Goal: Book appointment/travel/reservation

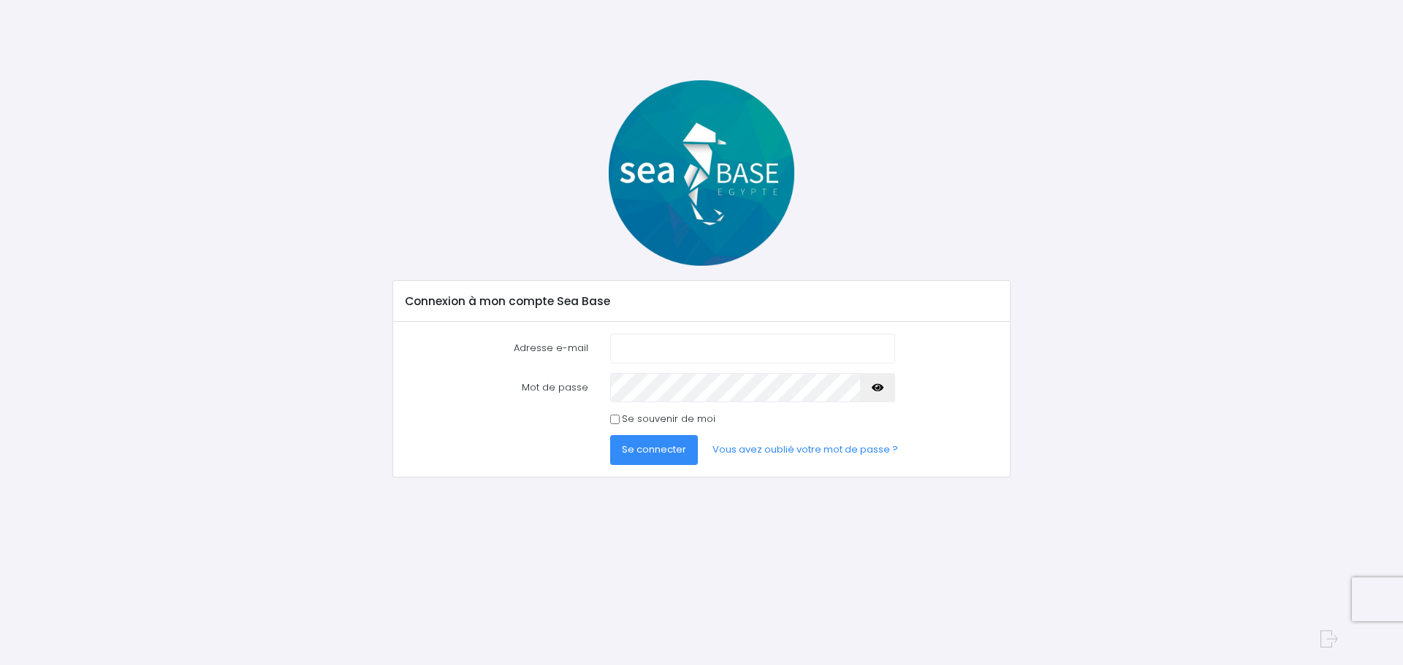
click at [655, 341] on input "Adresse e-mail" at bounding box center [752, 348] width 285 height 29
type input "nebucade@gmail.com"
click at [610, 435] on button "Se connecter" at bounding box center [654, 449] width 88 height 29
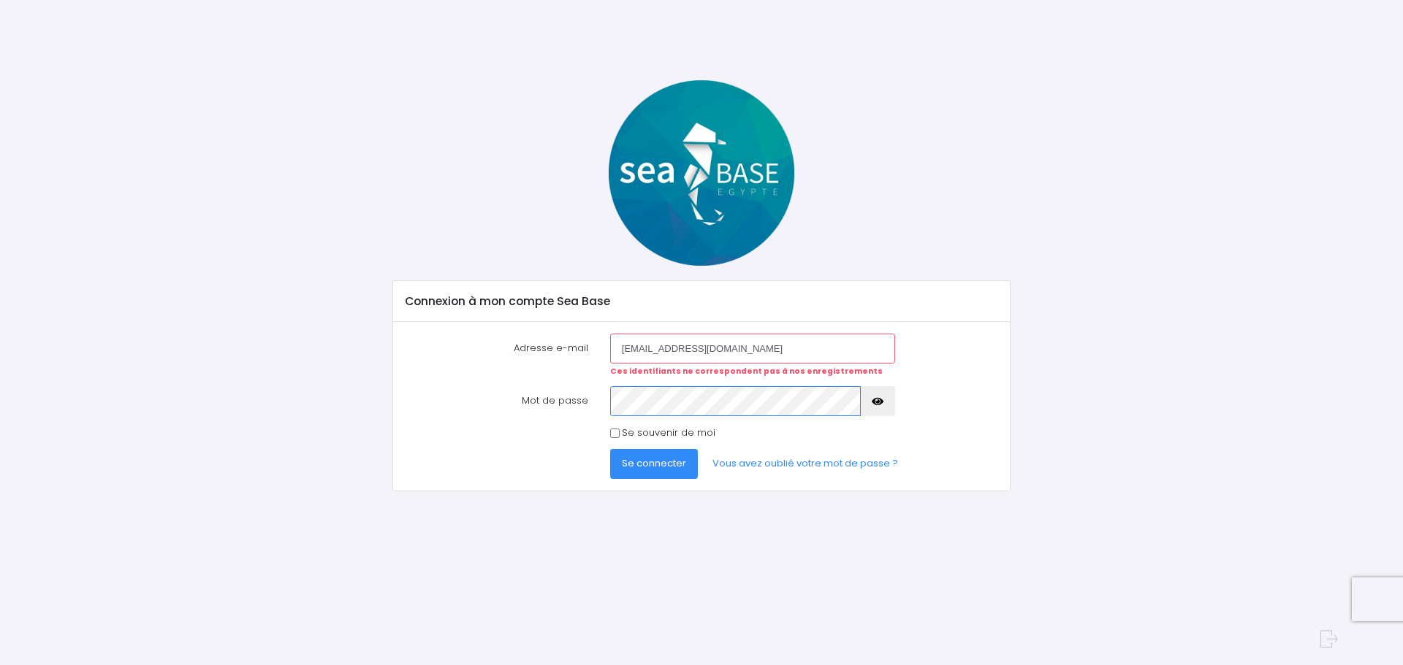
click at [610, 449] on button "Se connecter" at bounding box center [654, 463] width 88 height 29
click at [771, 464] on link "Vous avez oublié votre mot de passe ?" at bounding box center [805, 463] width 209 height 29
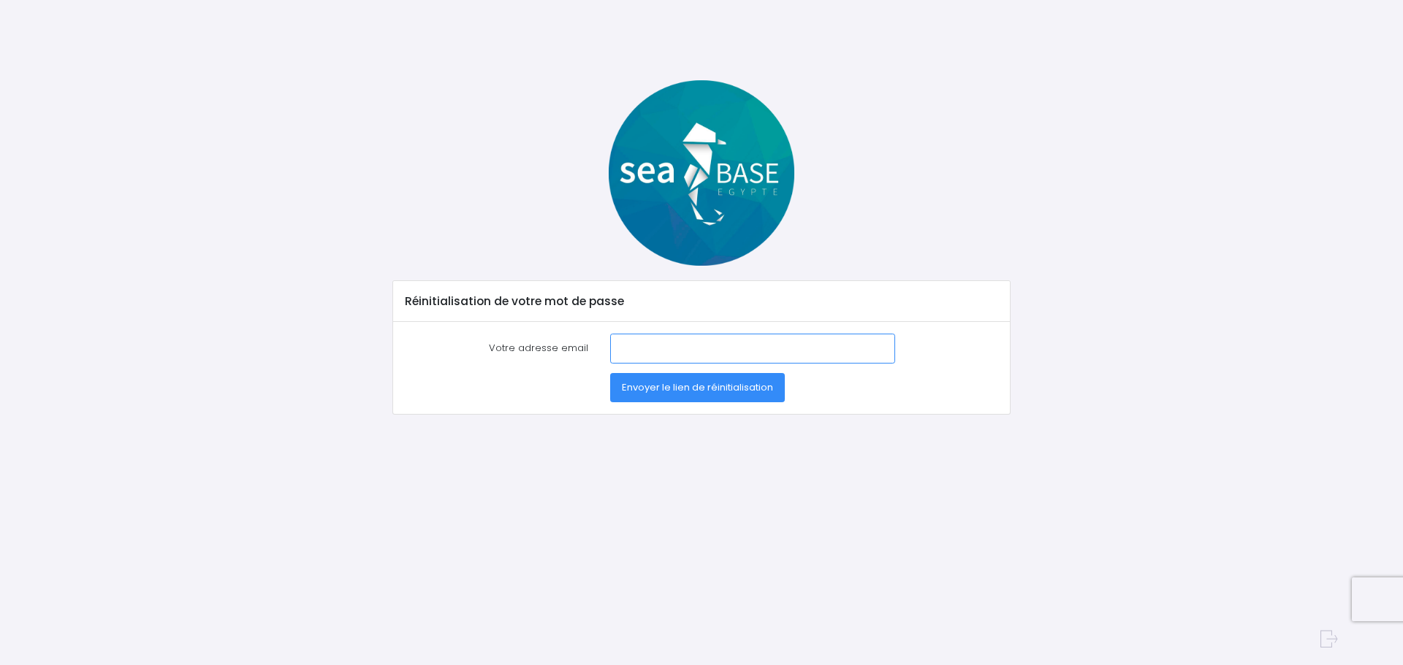
click at [640, 347] on input "Votre adresse email" at bounding box center [752, 348] width 285 height 29
type input "[EMAIL_ADDRESS][DOMAIN_NAME]"
click at [658, 387] on span "Envoyer le lien de réinitialisation" at bounding box center [697, 388] width 151 height 14
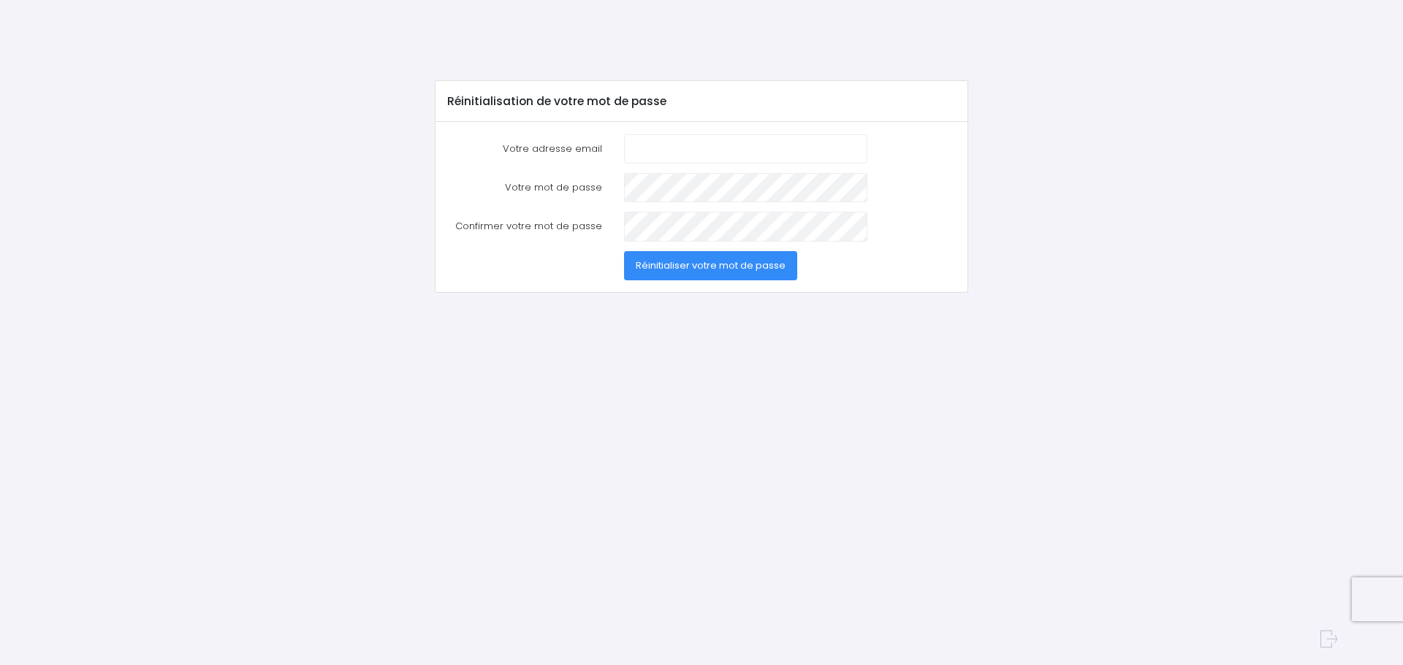
click at [668, 149] on input "Votre adresse email" at bounding box center [745, 148] width 243 height 29
type input "[EMAIL_ADDRESS][DOMAIN_NAME]"
click at [624, 251] on button "Réinitialiser votre mot de passe" at bounding box center [710, 265] width 173 height 29
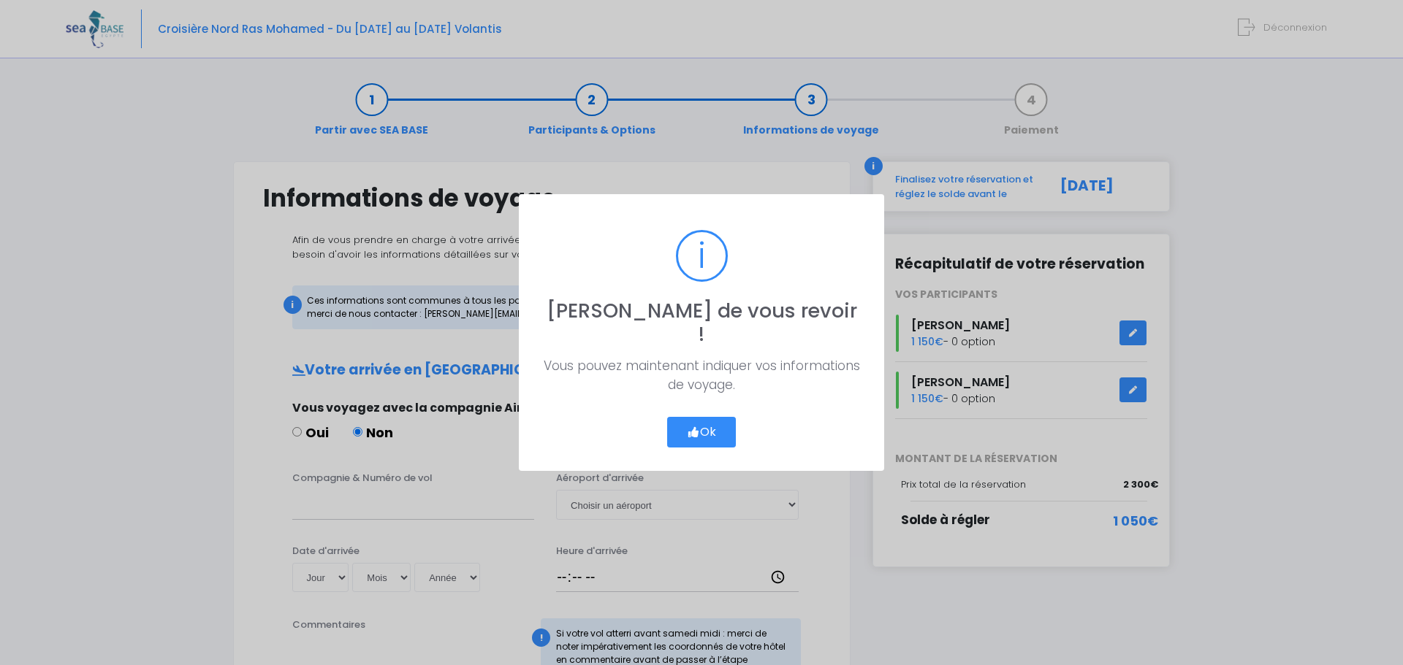
click at [710, 417] on button "Ok" at bounding box center [701, 432] width 69 height 31
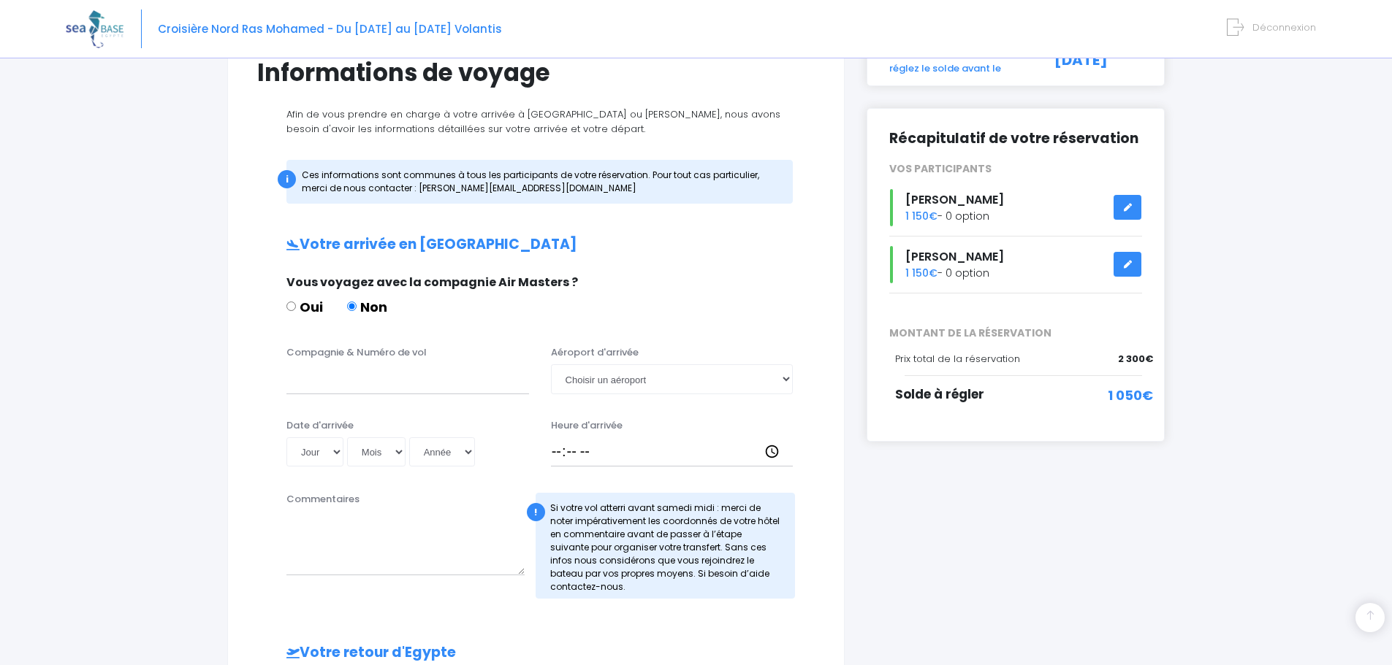
scroll to position [252, 0]
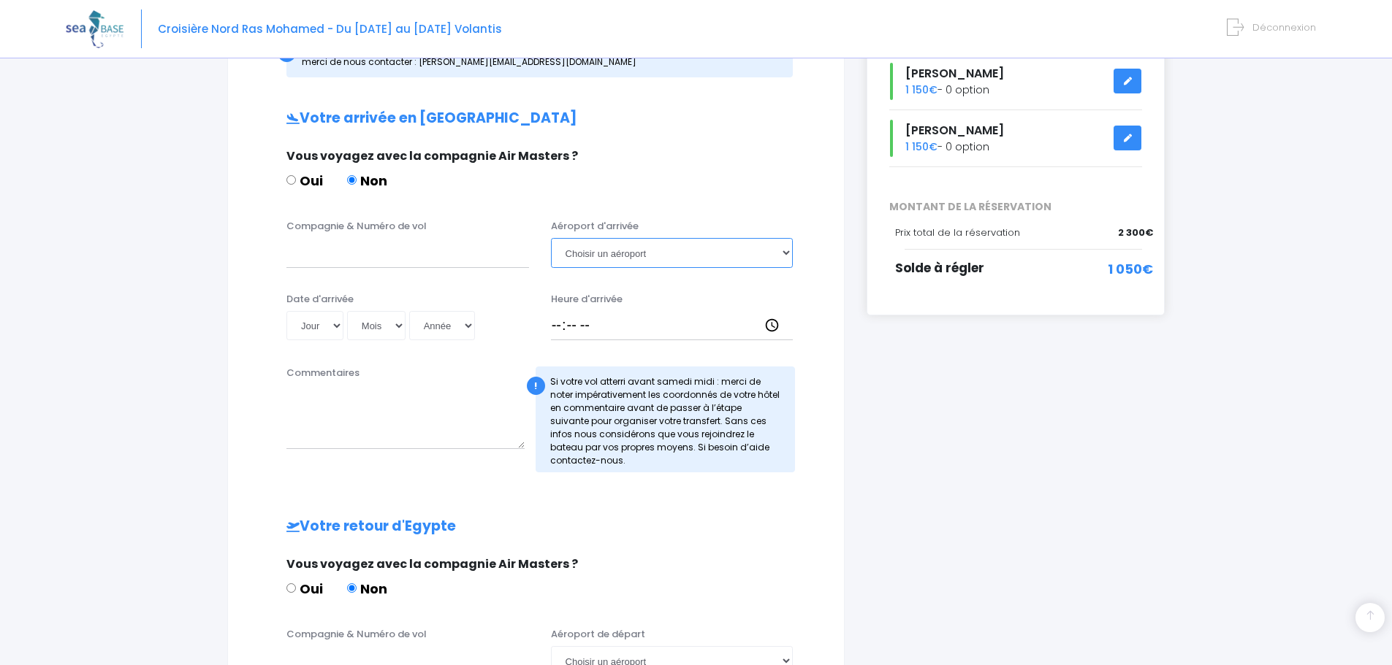
click at [648, 251] on select "Choisir un aéroport Hurghada Marsa Alam" at bounding box center [672, 252] width 243 height 29
select select "Hurghada"
click at [551, 238] on select "Choisir un aéroport Hurghada Marsa Alam" at bounding box center [672, 252] width 243 height 29
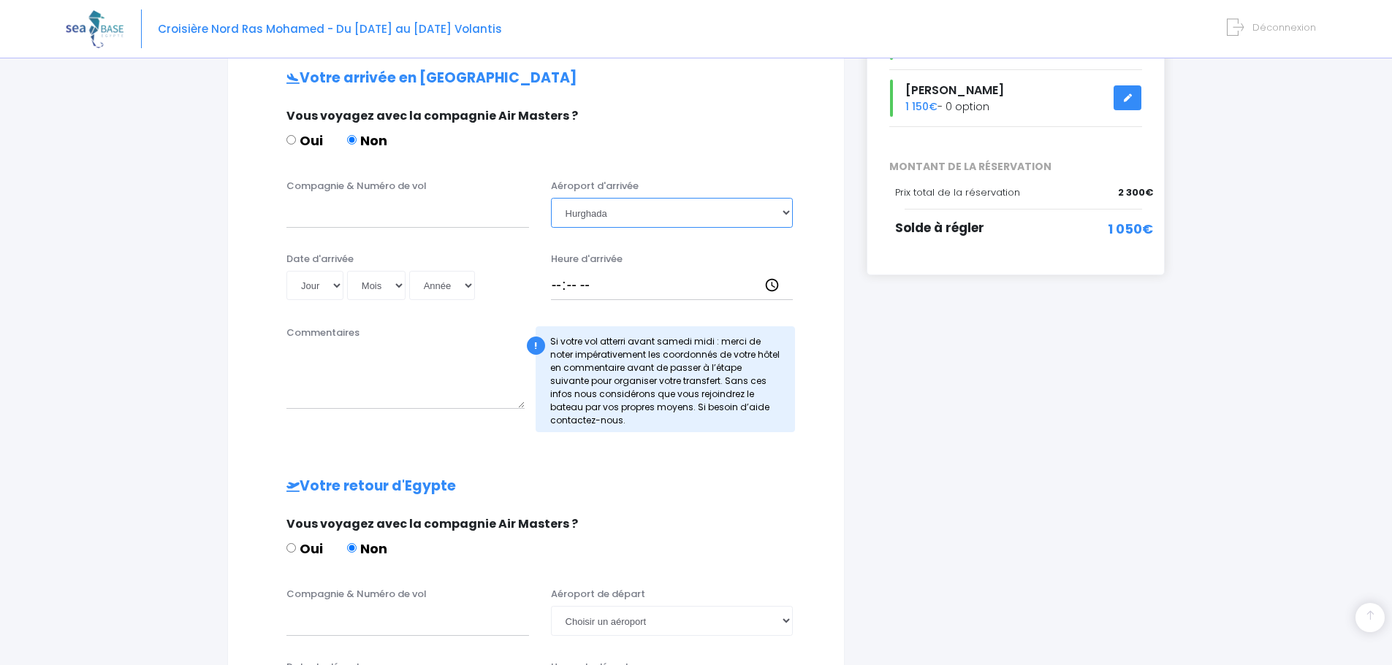
scroll to position [268, 0]
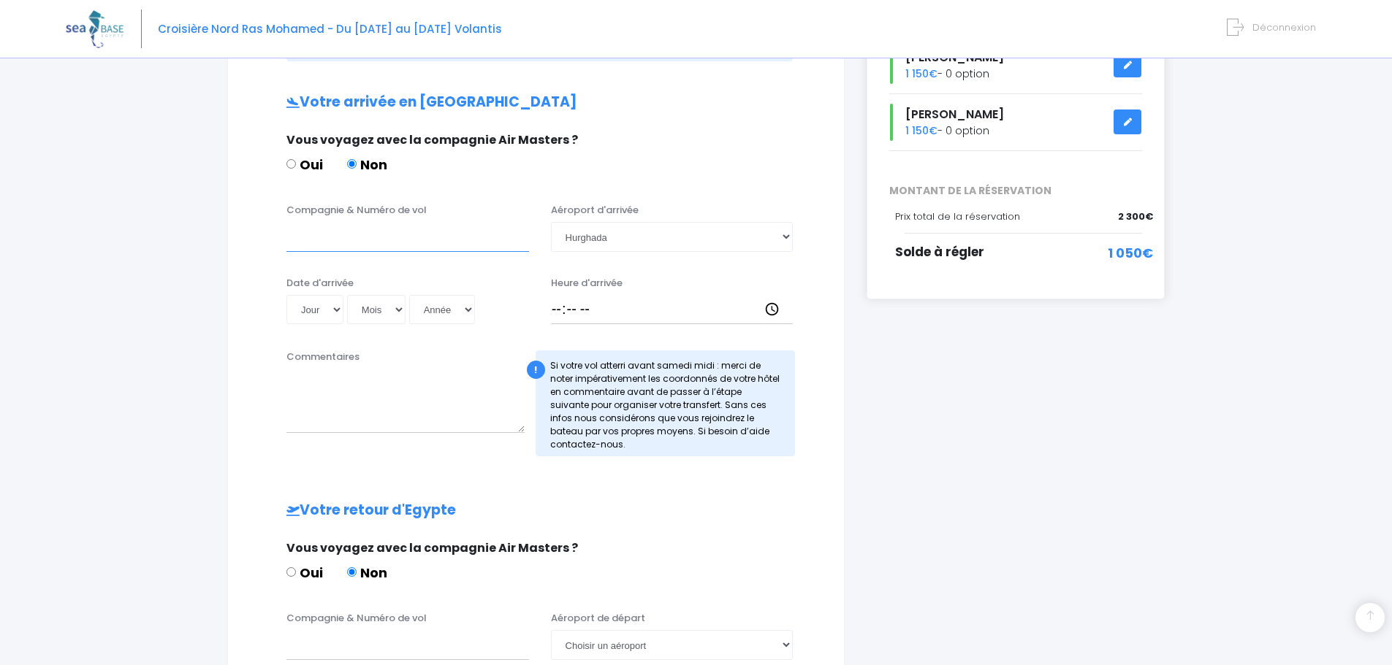
click at [317, 241] on input "Compagnie & Numéro de vol" at bounding box center [407, 236] width 243 height 29
click at [409, 243] on input "Easyjet" at bounding box center [407, 236] width 243 height 29
paste input "U2 3893"
type input "Easyjet - U2 3893"
click at [308, 309] on select "Jour 01 02 03 04 05 06 07 08 09 10 11 12 13 14 15 16 17 18 19 20 21 22 23 24 25…" at bounding box center [314, 309] width 57 height 29
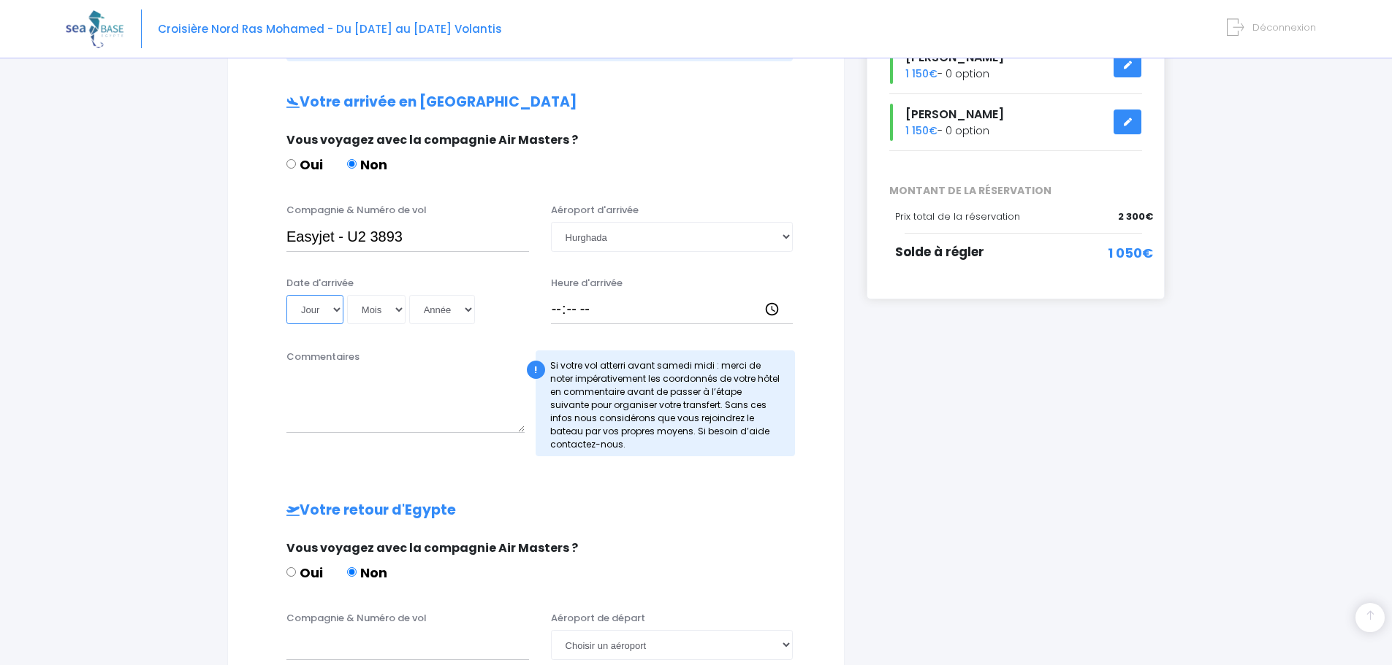
select select "25"
click at [286, 295] on select "Jour 01 02 03 04 05 06 07 08 09 10 11 12 13 14 15 16 17 18 19 20 21 22 23 24 25…" at bounding box center [314, 309] width 57 height 29
click at [379, 309] on select "Mois 01 02 03 04 05 06 07 08 09 10 11 12" at bounding box center [376, 309] width 58 height 29
select select "10"
click at [347, 295] on select "Mois 01 02 03 04 05 06 07 08 09 10 11 12" at bounding box center [376, 309] width 58 height 29
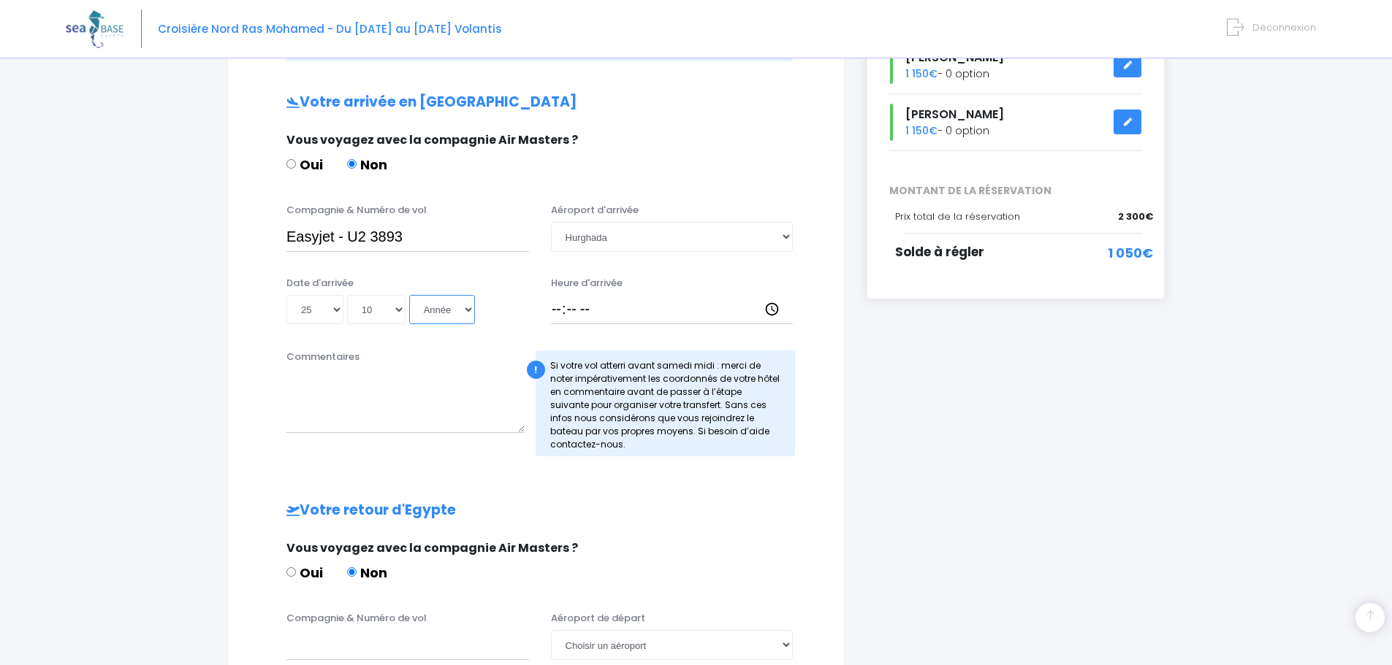
click at [441, 305] on select "Année 2045 2044 2043 2042 2041 2040 2039 2038 2037 2036 2035 2034 2033 2032 203…" at bounding box center [442, 309] width 66 height 29
select select "2025"
click at [409, 295] on select "Année 2045 2044 2043 2042 2041 2040 2039 2038 2037 2036 2035 2034 2033 2032 203…" at bounding box center [442, 309] width 66 height 29
type input "2025-10-25"
click at [568, 301] on input "Heure d'arrivée" at bounding box center [672, 309] width 243 height 29
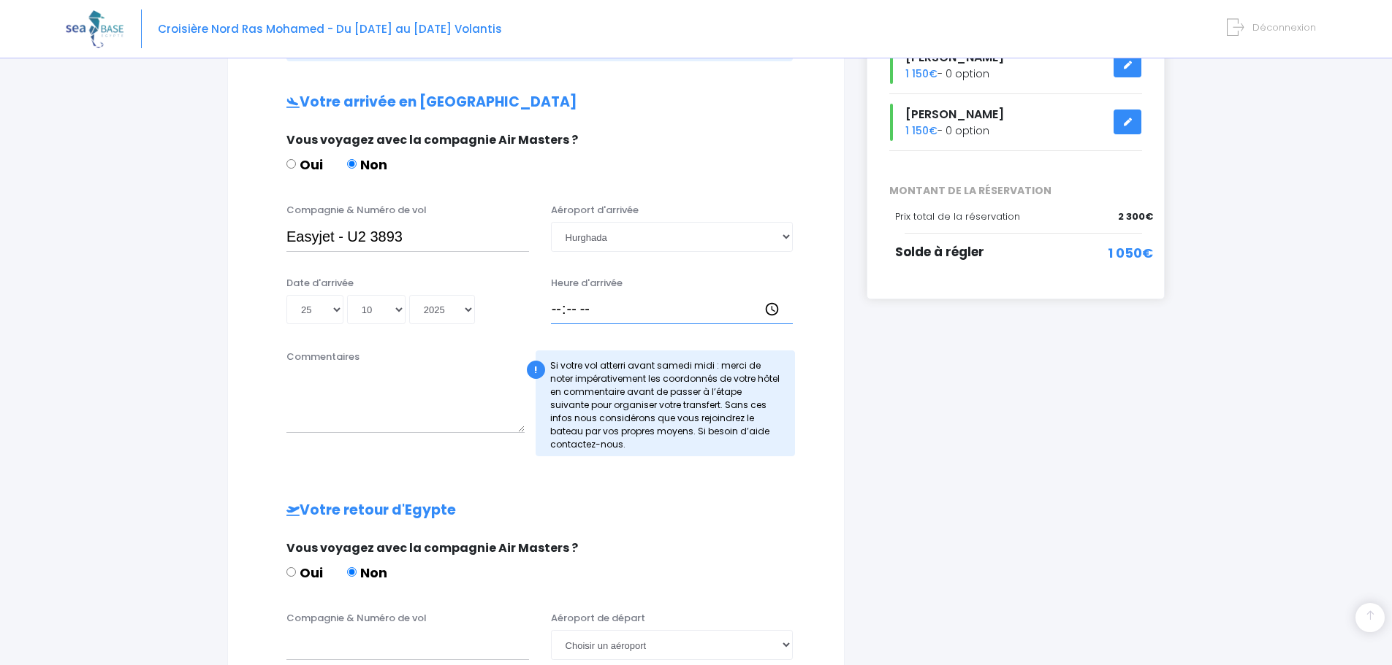
click at [558, 309] on input "Heure d'arrivée" at bounding box center [672, 309] width 243 height 29
type input "20:00"
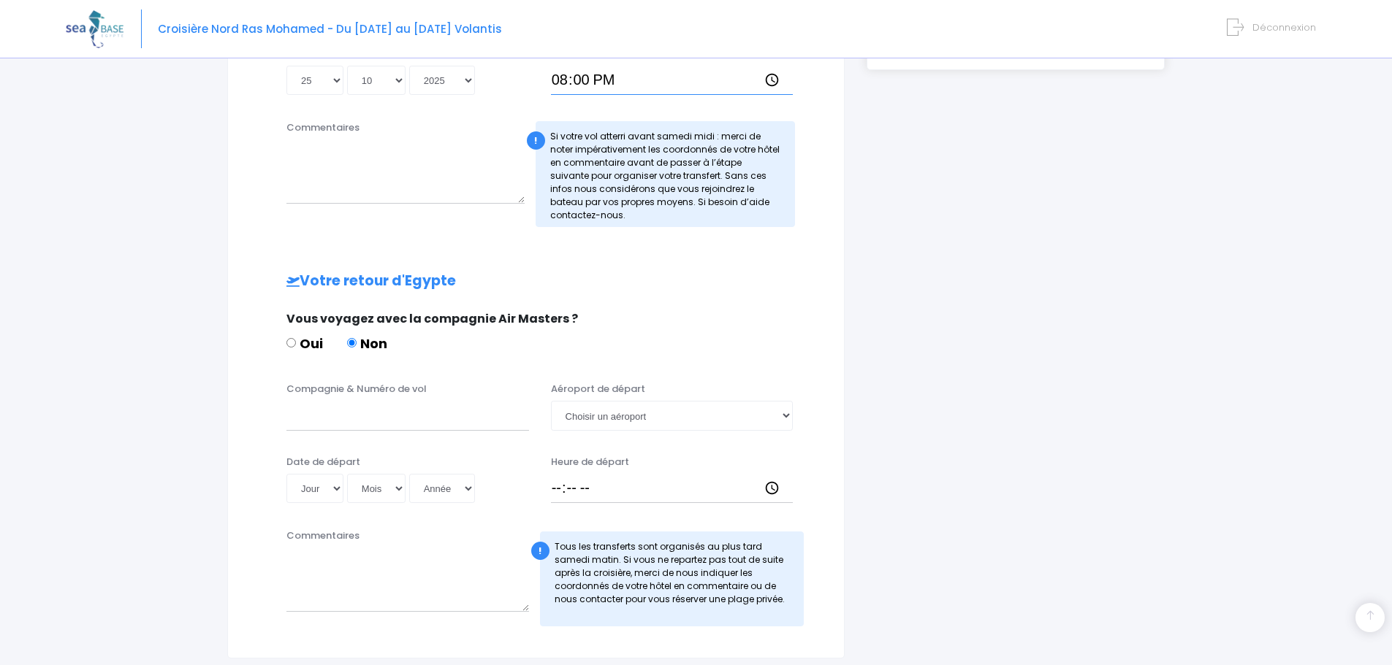
scroll to position [498, 0]
click at [350, 430] on div "Compagnie & Numéro de vol Aéroport de départ Choisir un aéroport Hurghada Marsa…" at bounding box center [535, 410] width 579 height 58
click at [328, 422] on input "Compagnie & Numéro de vol" at bounding box center [407, 414] width 243 height 29
click at [324, 423] on input "Compagnie & Numéro de vol" at bounding box center [407, 414] width 243 height 29
paste input "Egyptair · MS45"
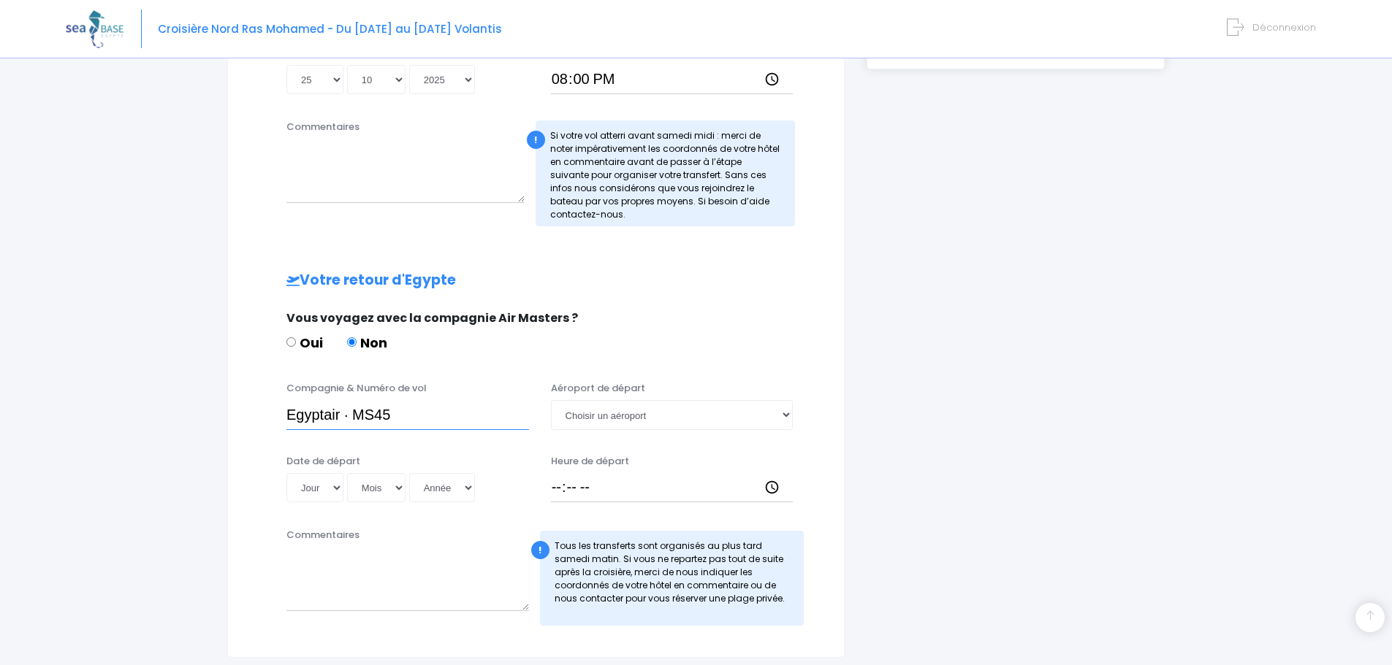
type input "Egyptair · MS45"
click at [312, 481] on select "Jour 01 02 03 04 05 06 07 08 09 10 11 12 13 14 15 16 17 18 19 20 21 22 23 24 25…" at bounding box center [314, 487] width 57 height 29
select select "01"
click at [286, 473] on select "Jour 01 02 03 04 05 06 07 08 09 10 11 12 13 14 15 16 17 18 19 20 21 22 23 24 25…" at bounding box center [314, 487] width 57 height 29
click at [394, 488] on select "Mois 01 02 03 04 05 06 07 08 09 10 11 12" at bounding box center [376, 487] width 58 height 29
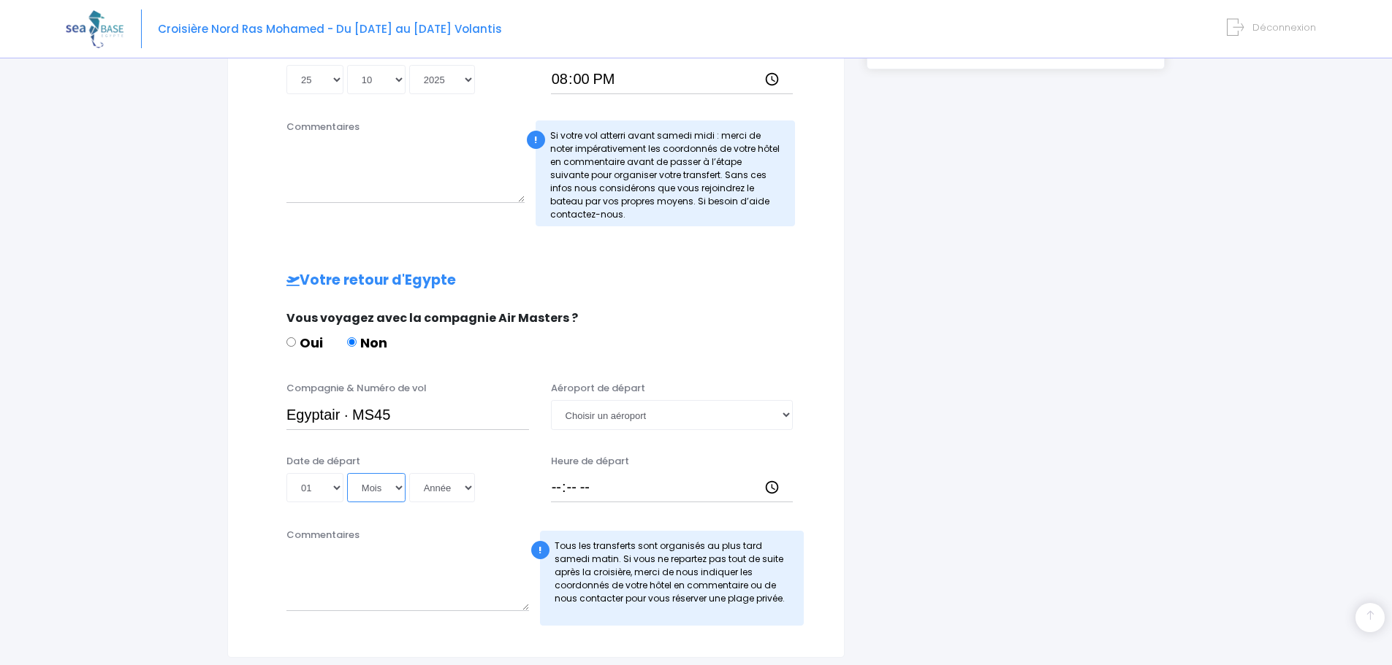
select select "11"
click at [347, 473] on select "Mois 01 02 03 04 05 06 07 08 09 10 11 12" at bounding box center [376, 487] width 58 height 29
click at [442, 489] on select "Année 2045 2044 2043 2042 2041 2040 2039 2038 2037 2036 2035 2034 2033 2032 203…" at bounding box center [442, 487] width 66 height 29
select select "2025"
click at [409, 473] on select "Année 2045 2044 2043 2042 2041 2040 2039 2038 2037 2036 2035 2034 2033 2032 203…" at bounding box center [442, 487] width 66 height 29
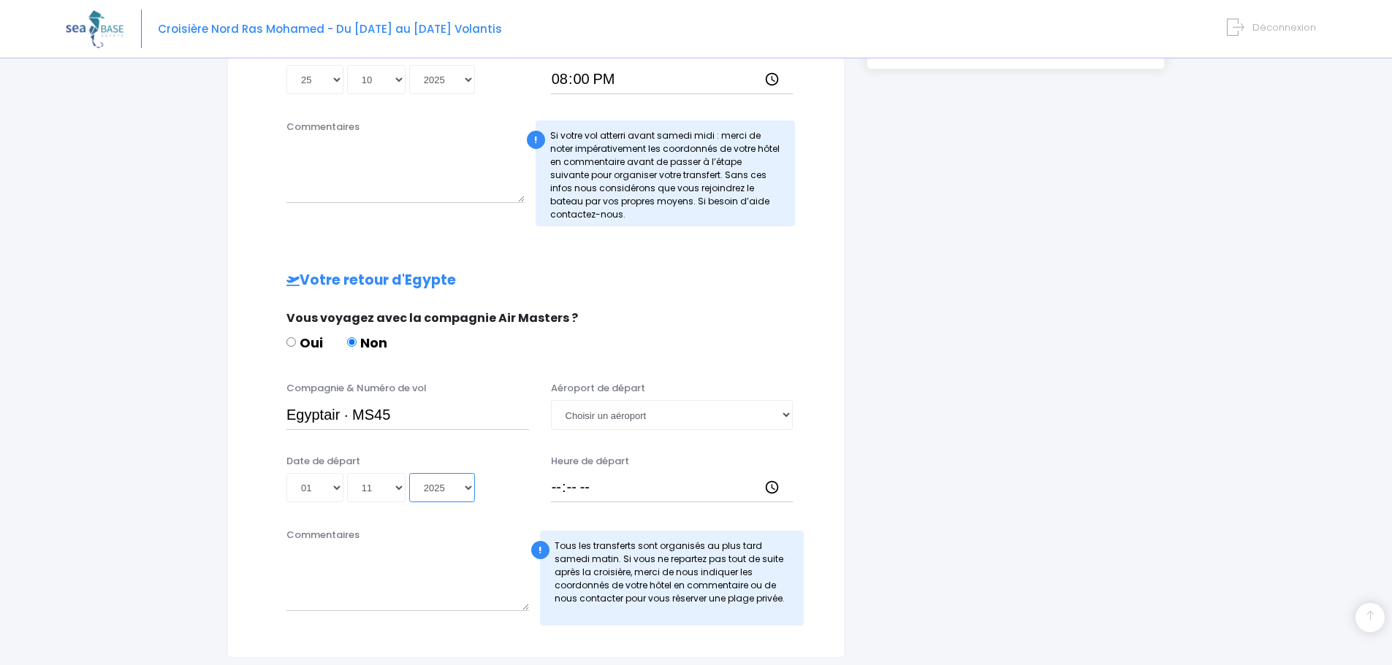
type input "2025-11-01"
click at [625, 416] on select "Choisir un aéroport Hurghada Marsa Alam" at bounding box center [672, 414] width 243 height 29
select select "Hurghada"
click at [551, 400] on select "Choisir un aéroport Hurghada Marsa Alam" at bounding box center [672, 414] width 243 height 29
click at [557, 485] on input "Heure de départ" at bounding box center [672, 487] width 243 height 29
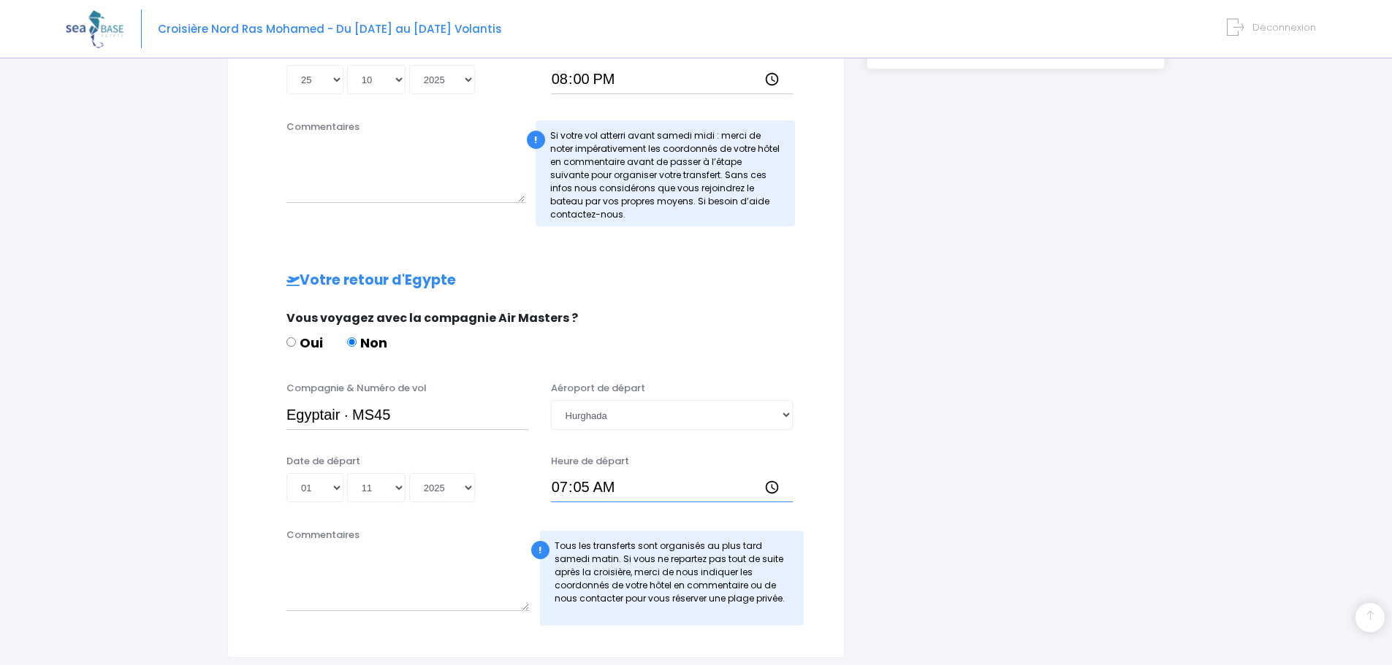
type input "07:55"
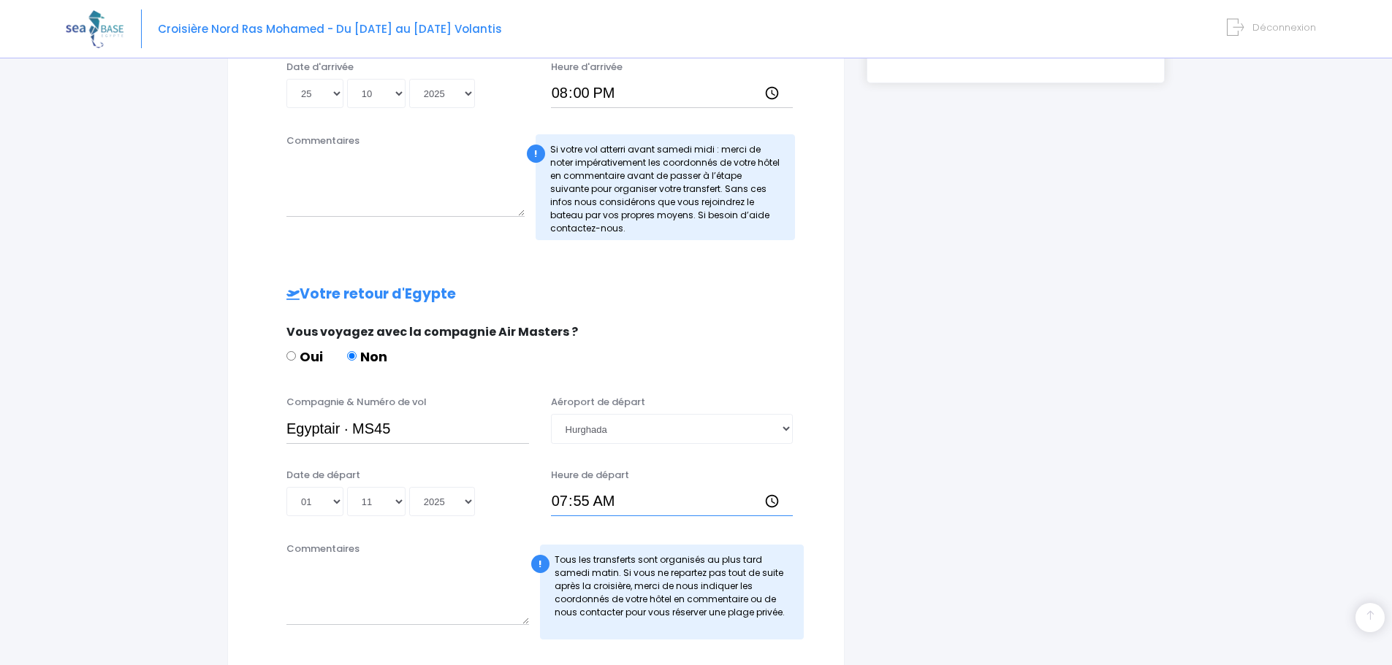
scroll to position [618, 0]
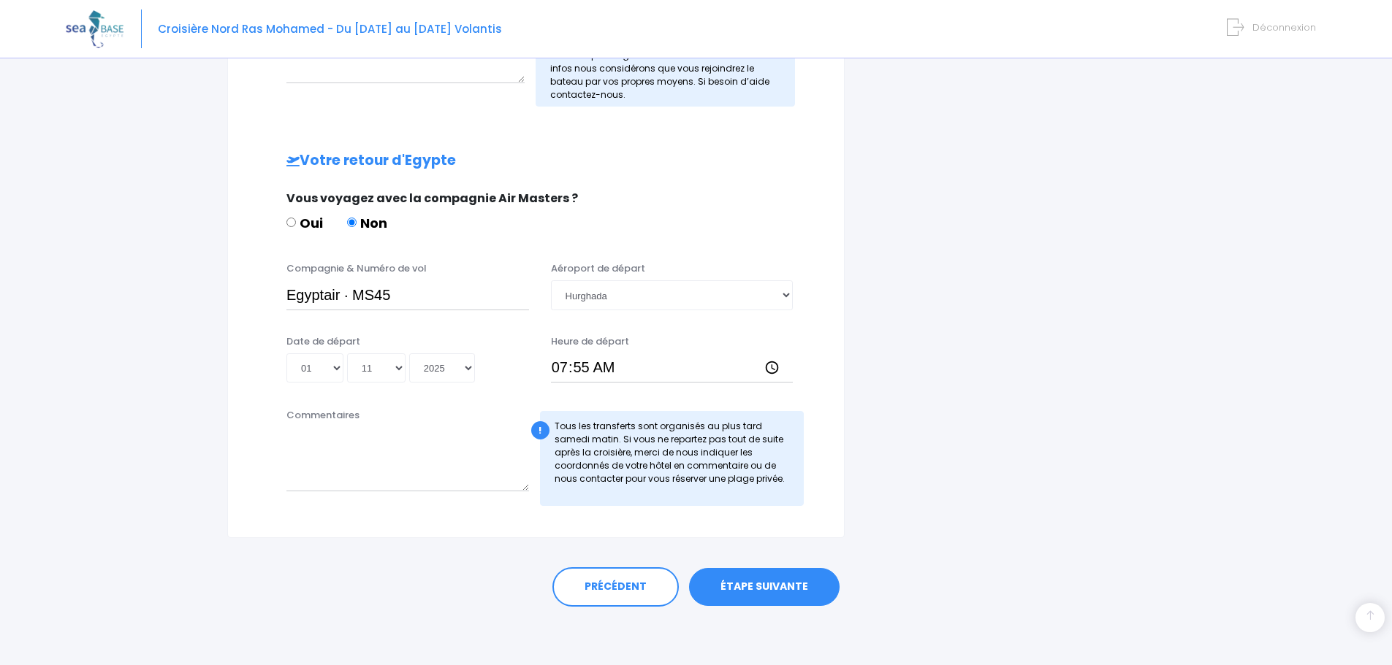
click at [749, 587] on link "ÉTAPE SUIVANTE" at bounding box center [764, 587] width 150 height 38
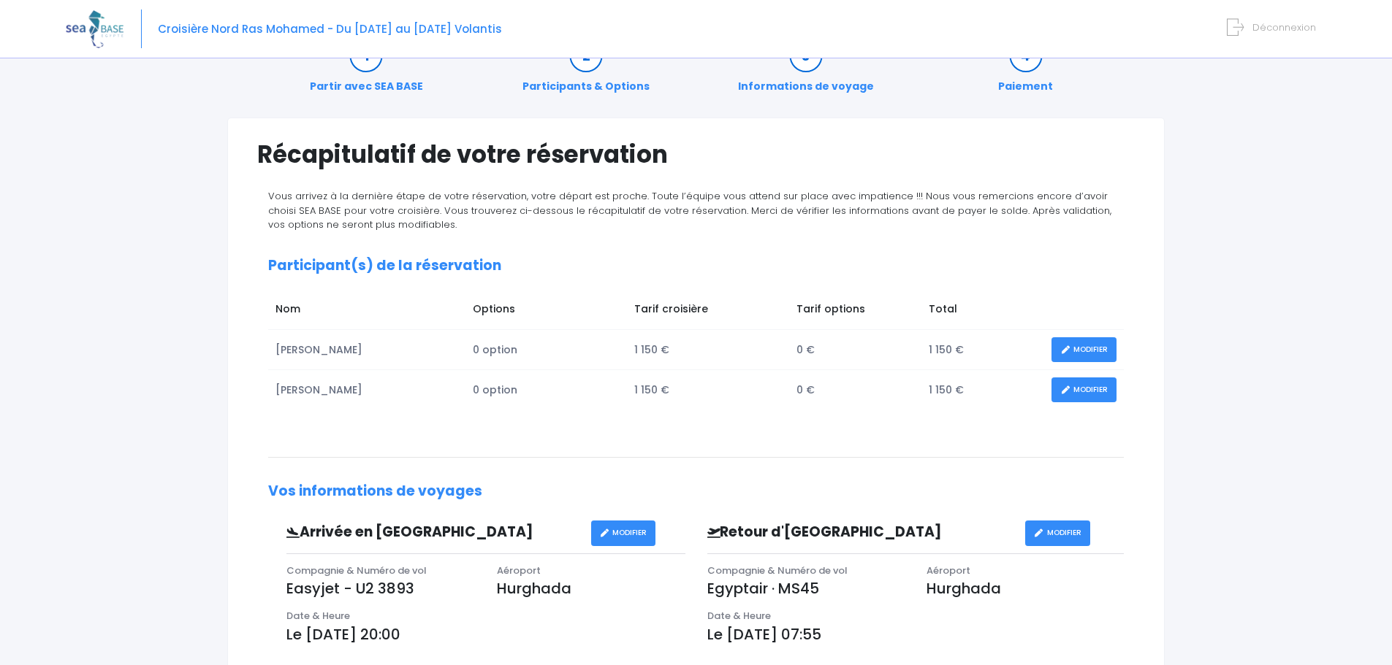
scroll to position [42, 0]
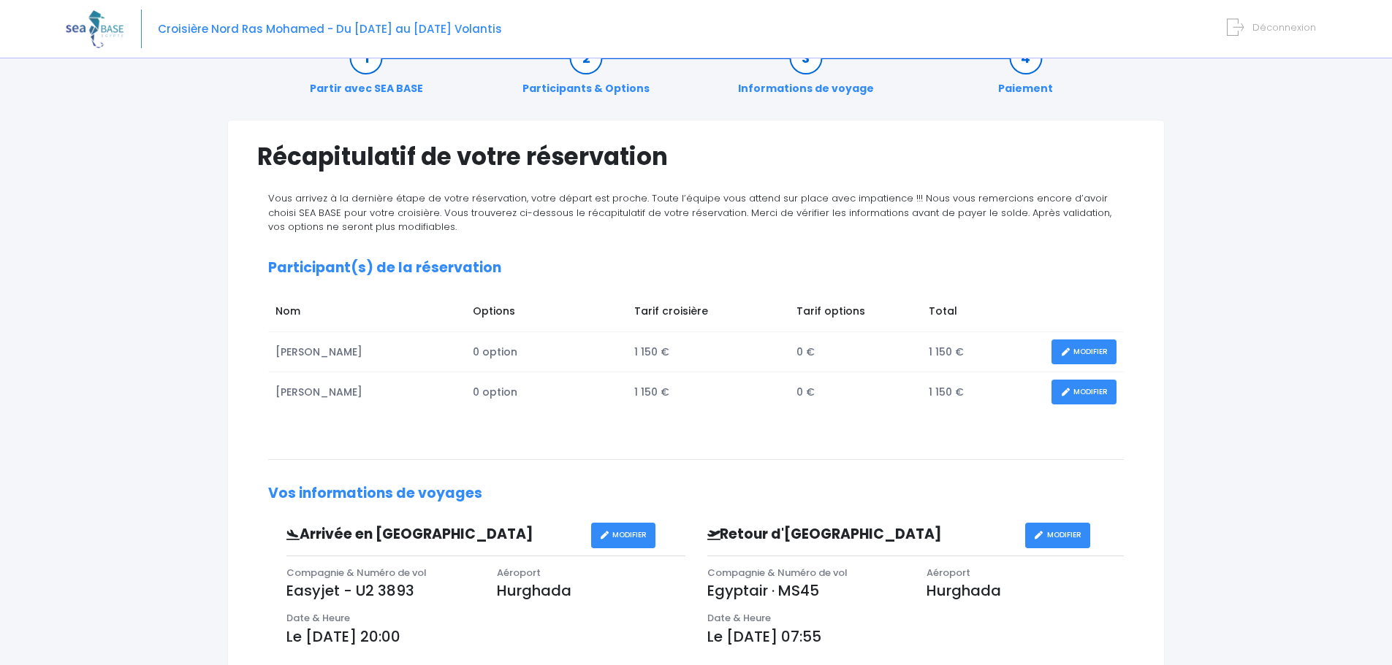
click at [1065, 352] on icon at bounding box center [1065, 352] width 10 height 0
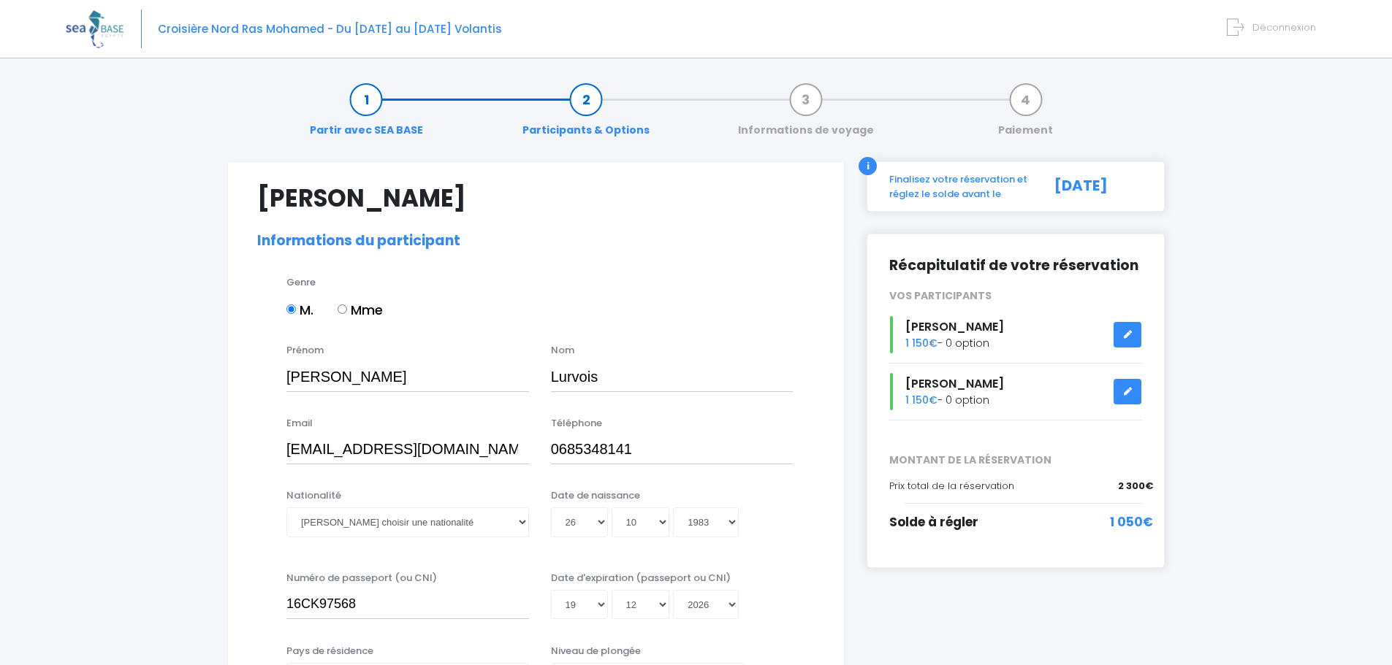
select select "N2"
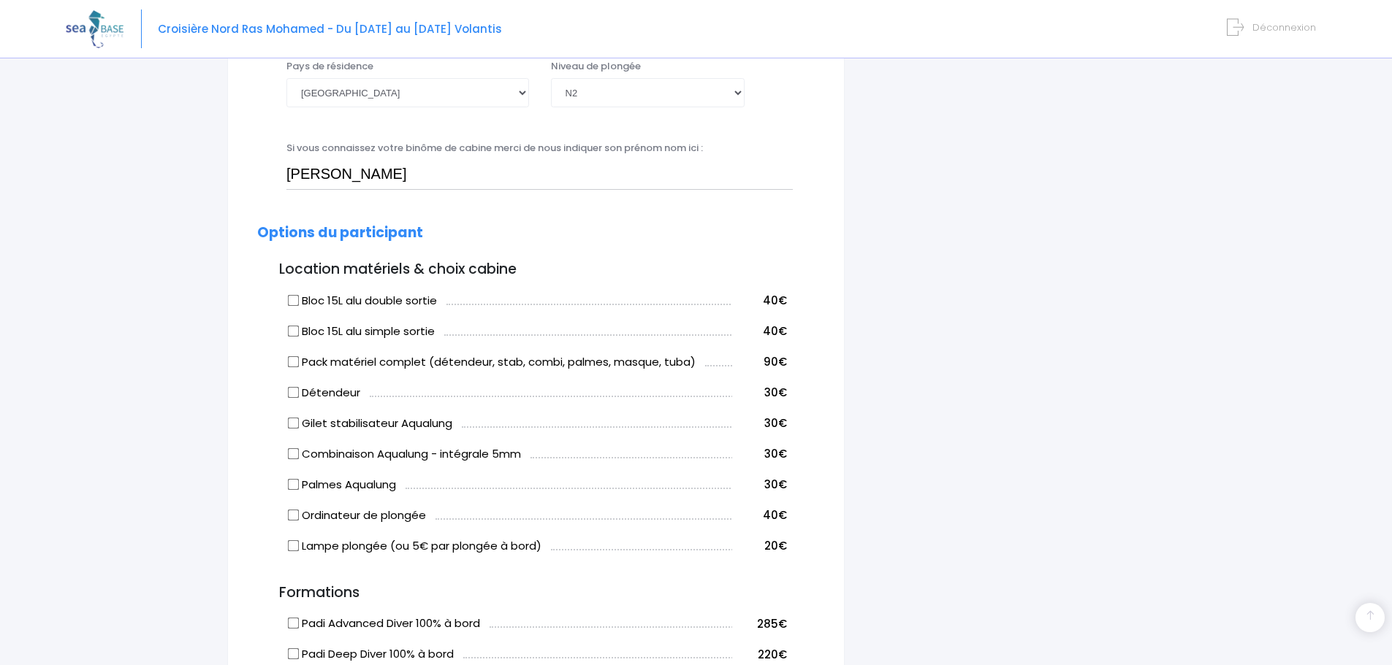
scroll to position [627, 0]
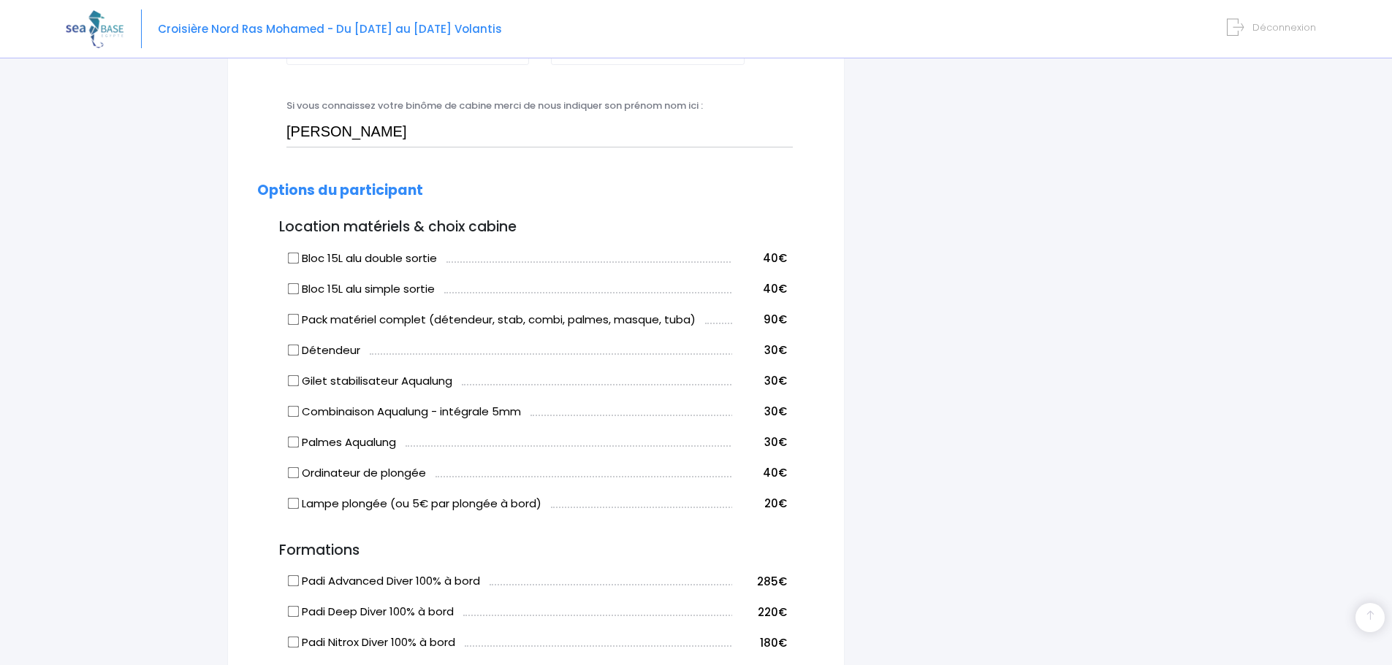
click at [289, 289] on input "Bloc 15L alu simple sortie" at bounding box center [294, 289] width 12 height 12
checkbox input "true"
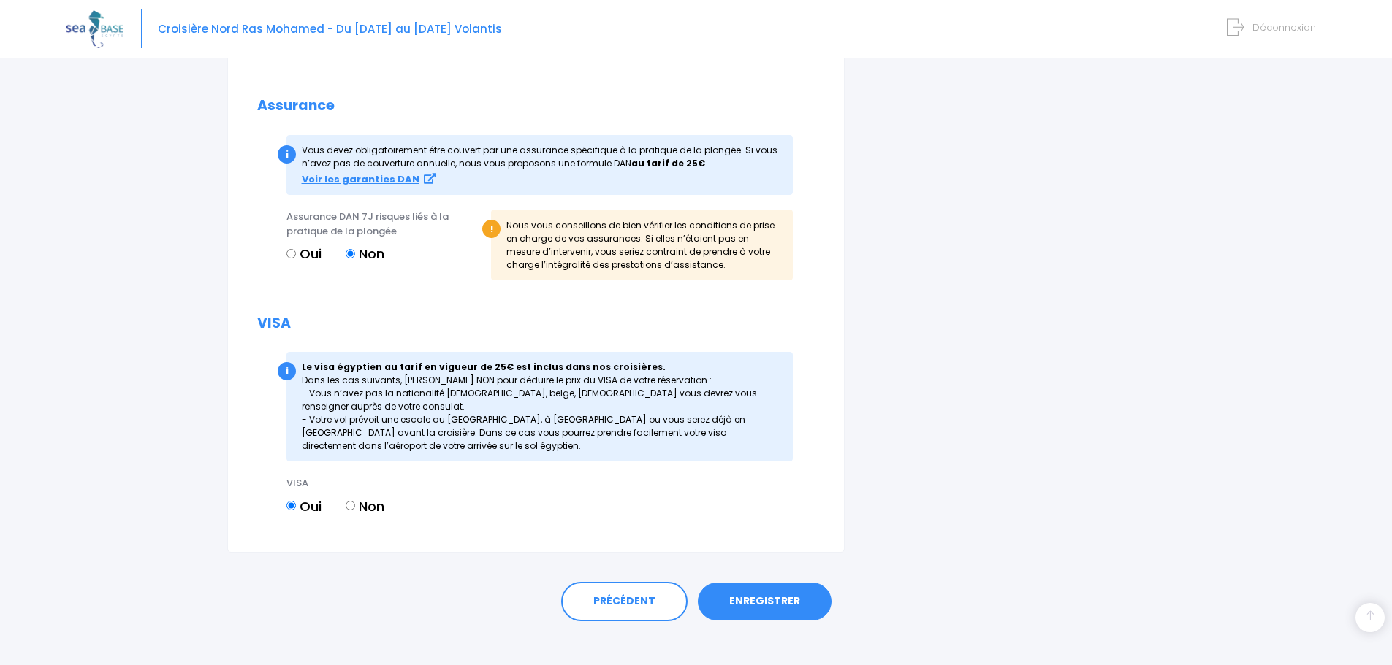
scroll to position [1414, 0]
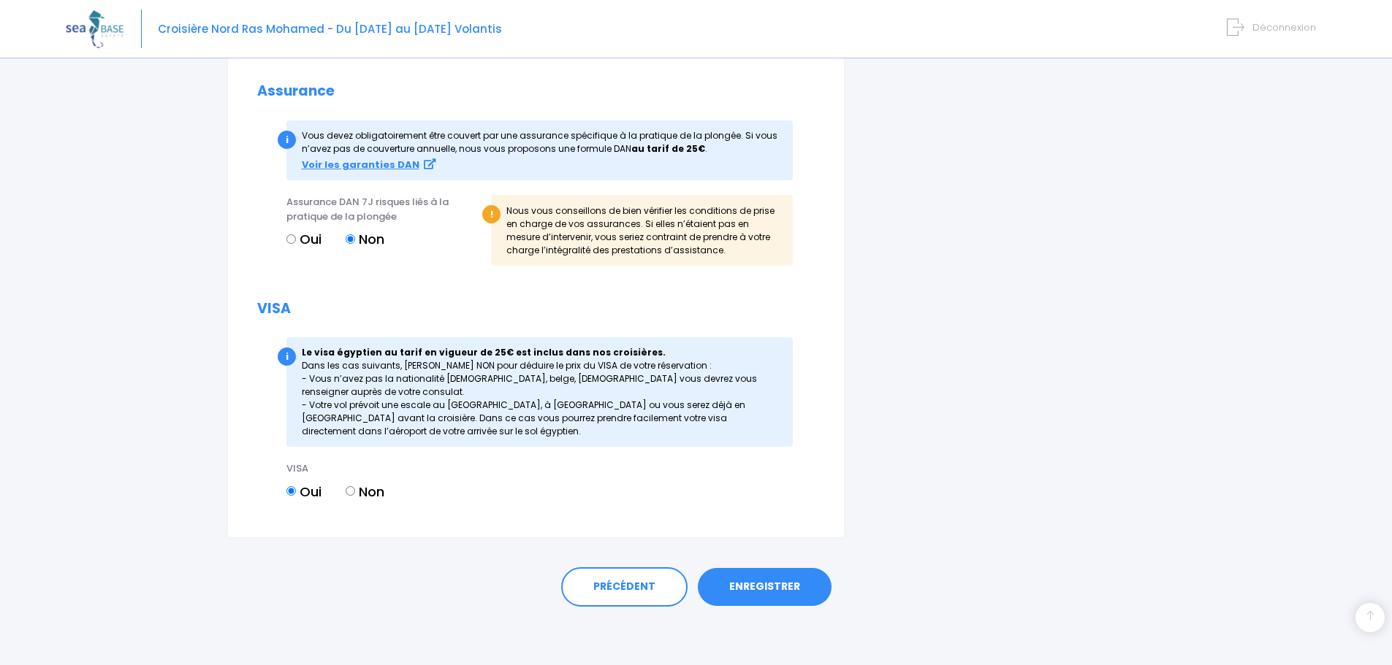
click at [758, 589] on link "ENREGISTRER" at bounding box center [765, 587] width 134 height 38
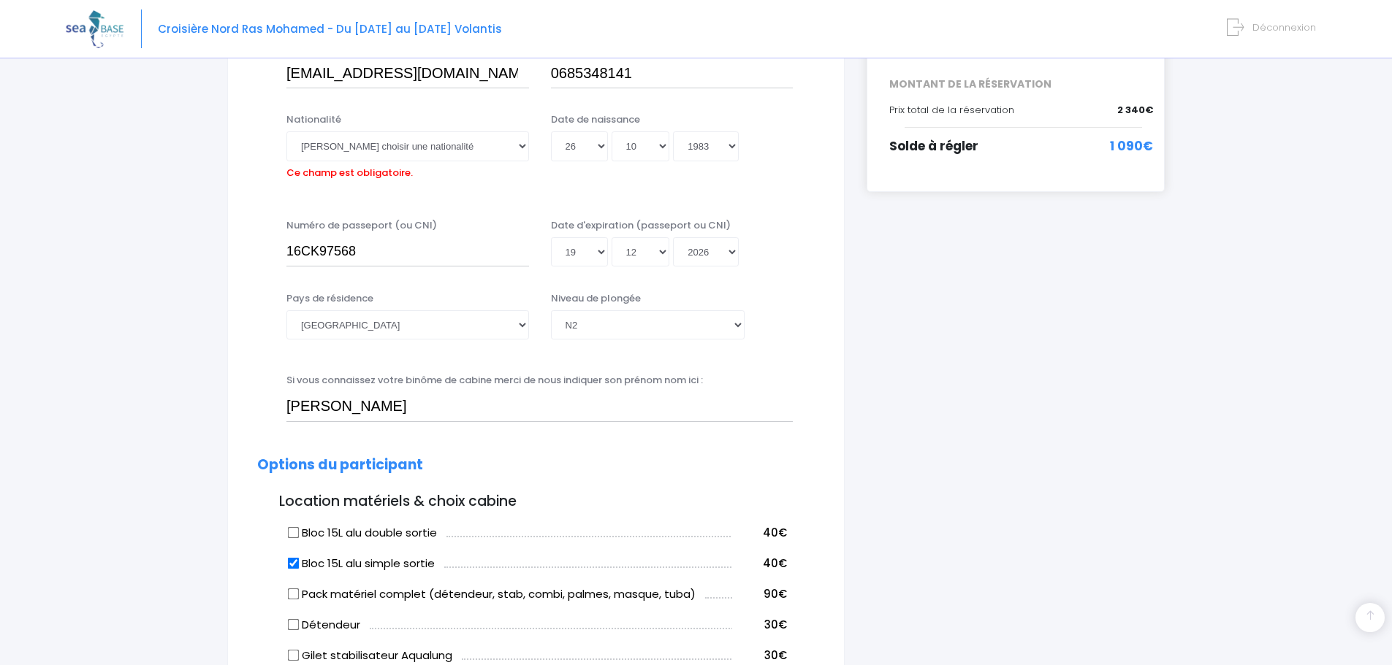
scroll to position [362, 0]
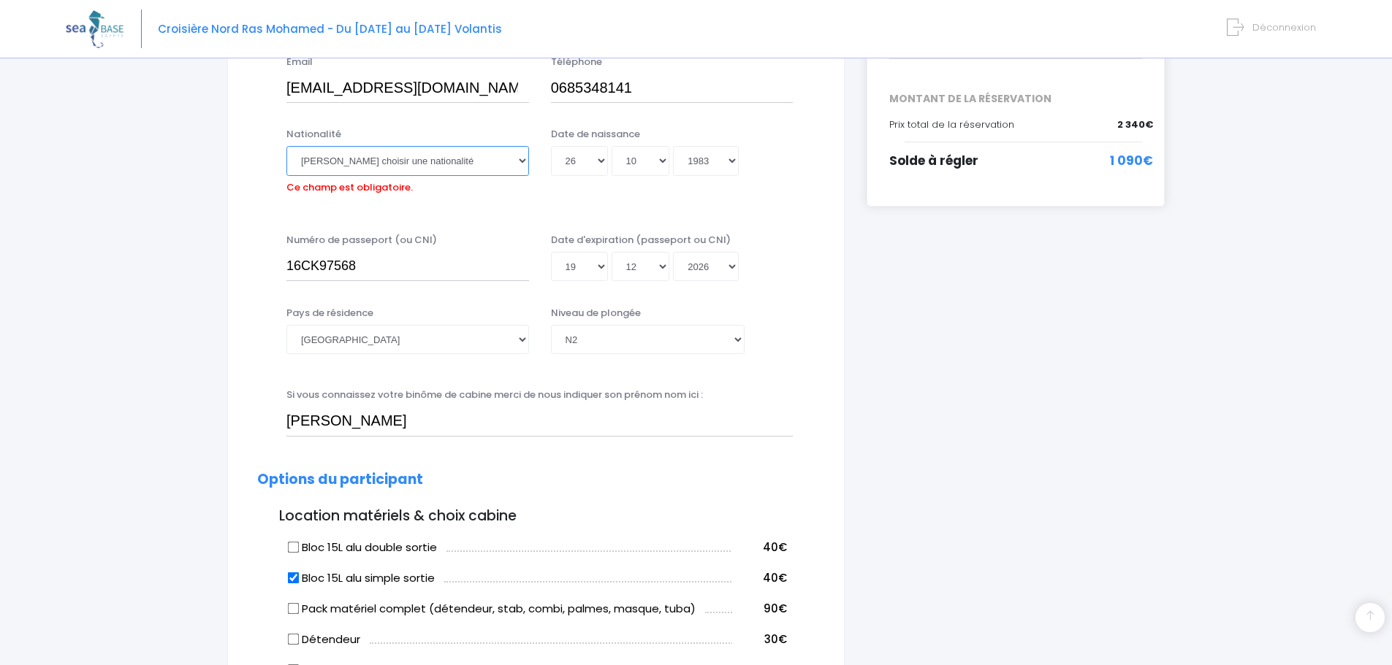
click at [339, 168] on select "Veuillez choisir une nationalité Afghane Albanaise Algerienne Allemande America…" at bounding box center [407, 160] width 243 height 29
select select "Française"
click at [286, 146] on select "Veuillez choisir une nationalité Afghane Albanaise Algerienne Allemande America…" at bounding box center [407, 160] width 243 height 29
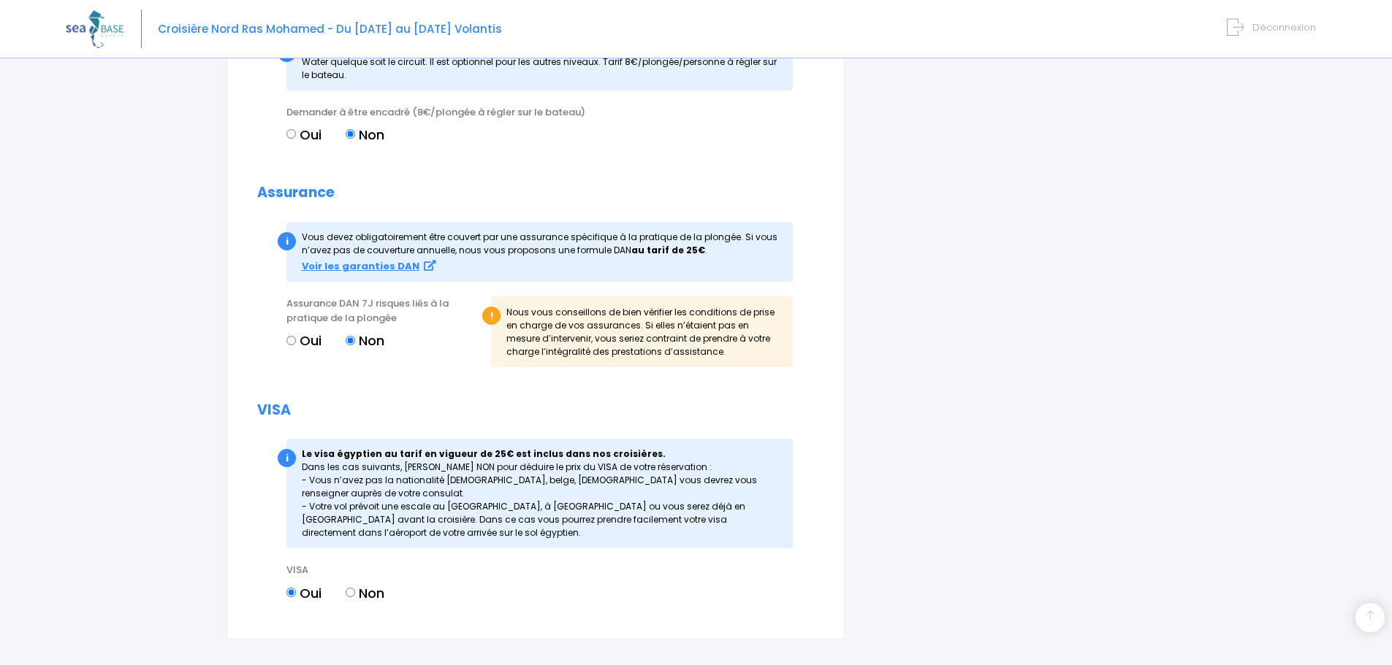
scroll to position [1414, 0]
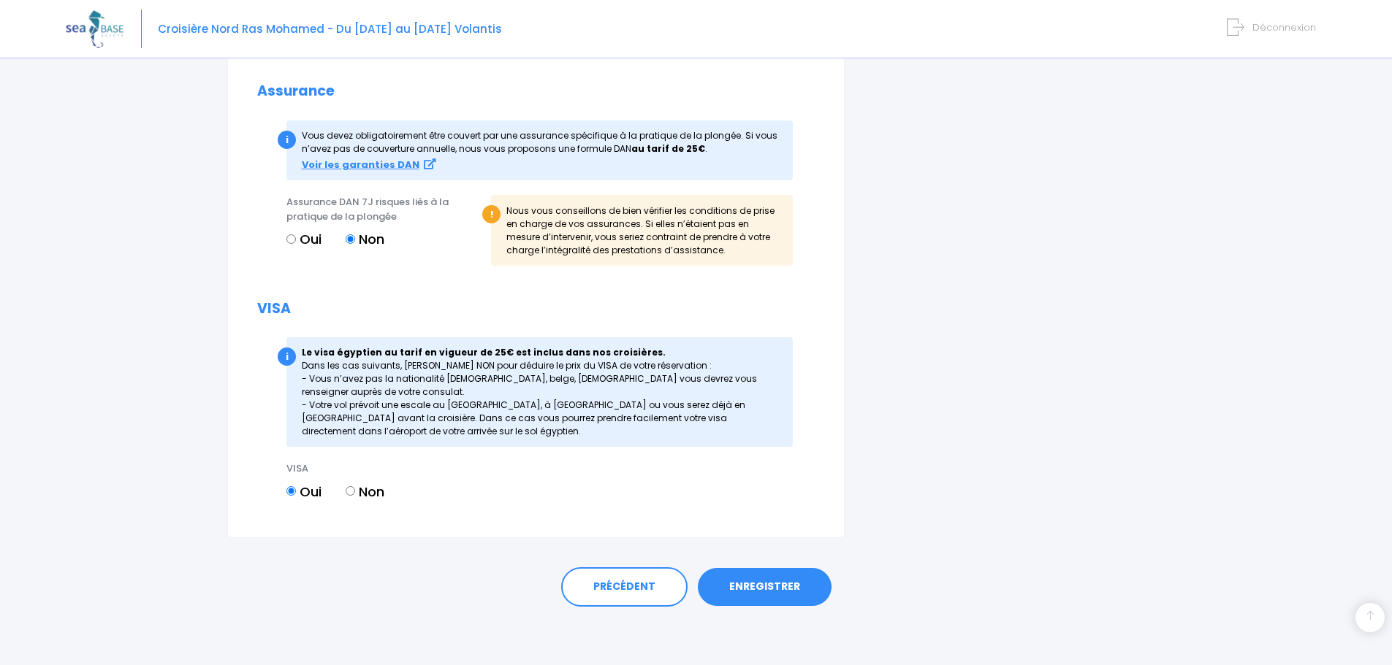
click at [763, 600] on link "ENREGISTRER" at bounding box center [765, 587] width 134 height 38
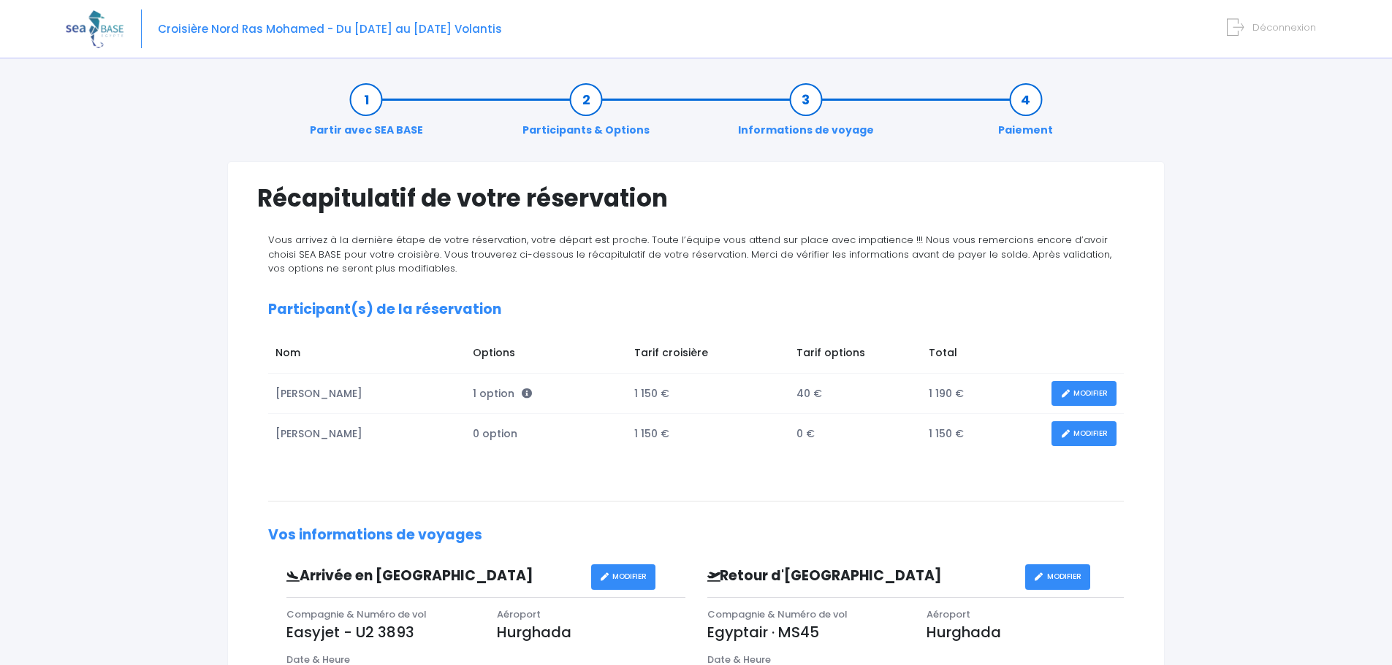
click at [1074, 386] on link "MODIFIER" at bounding box center [1083, 394] width 65 height 26
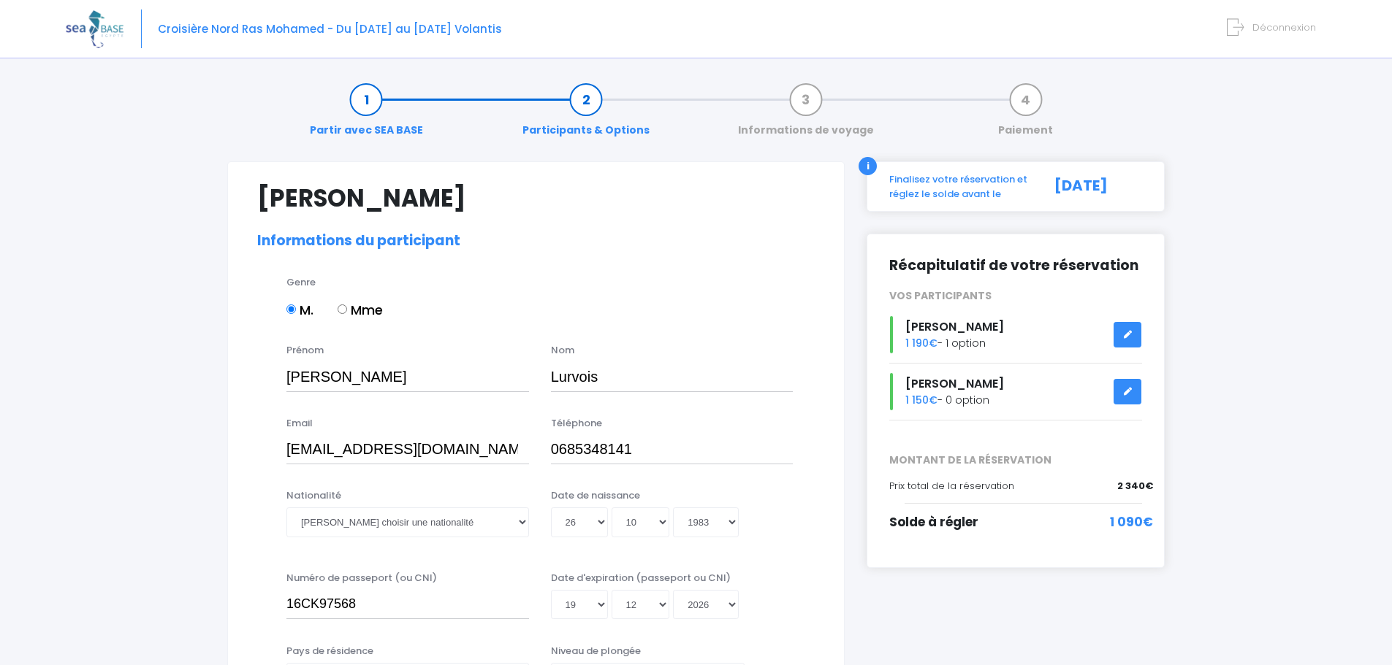
select select "N2"
